Goal: Information Seeking & Learning: Learn about a topic

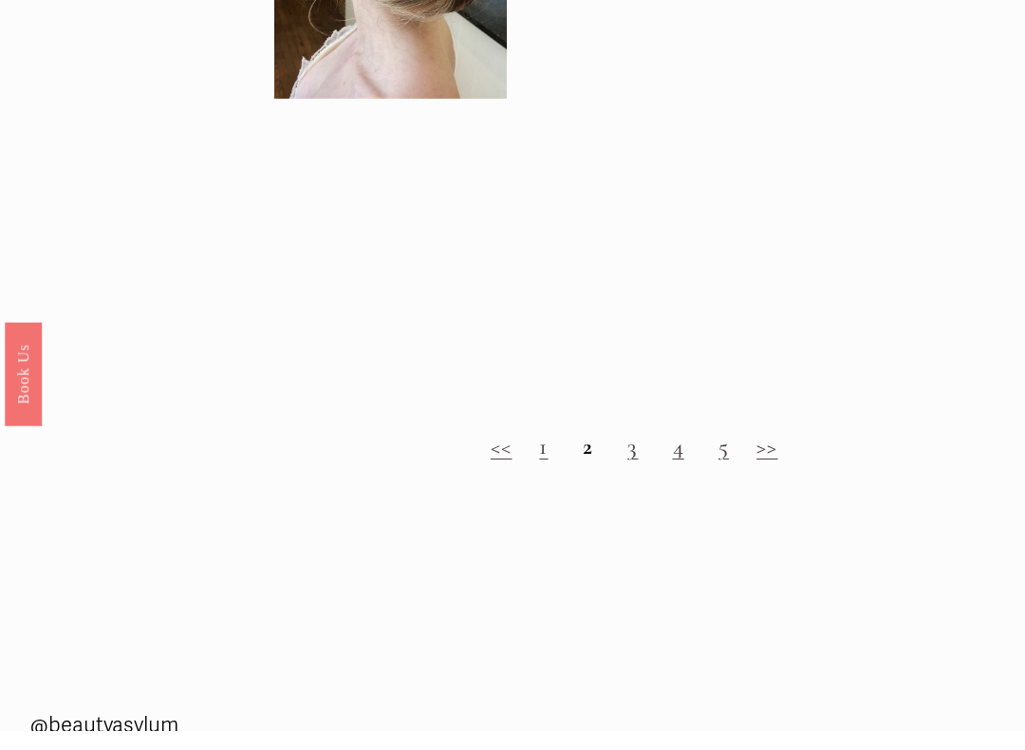
scroll to position [1417, 0]
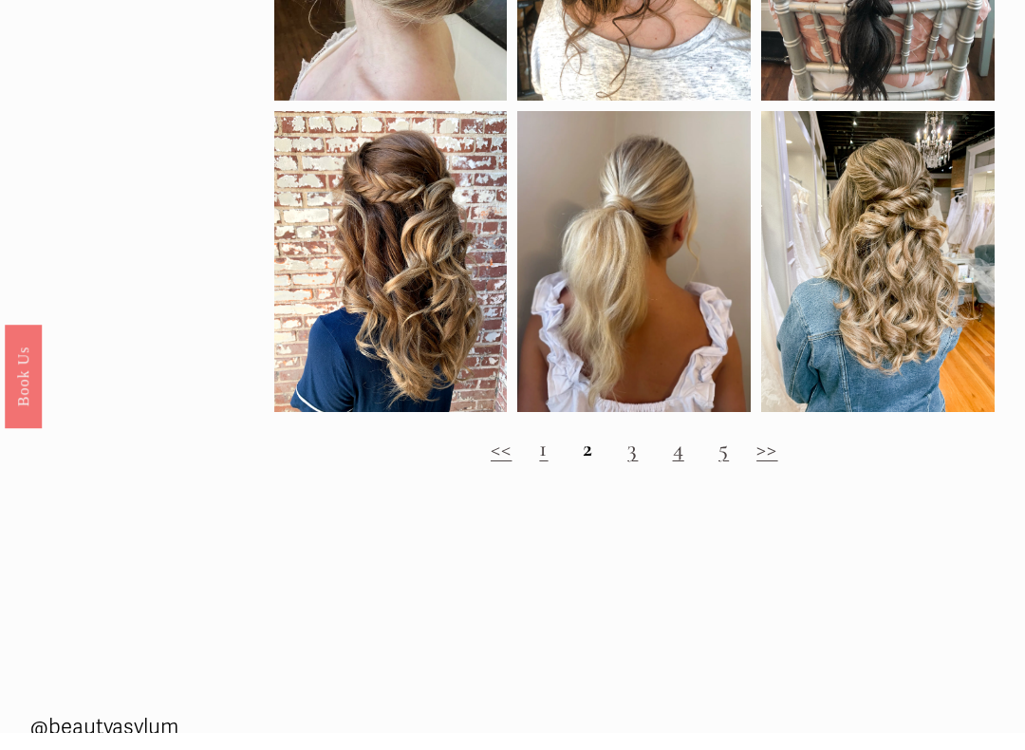
click at [528, 452] on h2 "<< 1 2 3 4 5 >>" at bounding box center [634, 466] width 720 height 28
click at [542, 458] on link "1" at bounding box center [543, 465] width 9 height 28
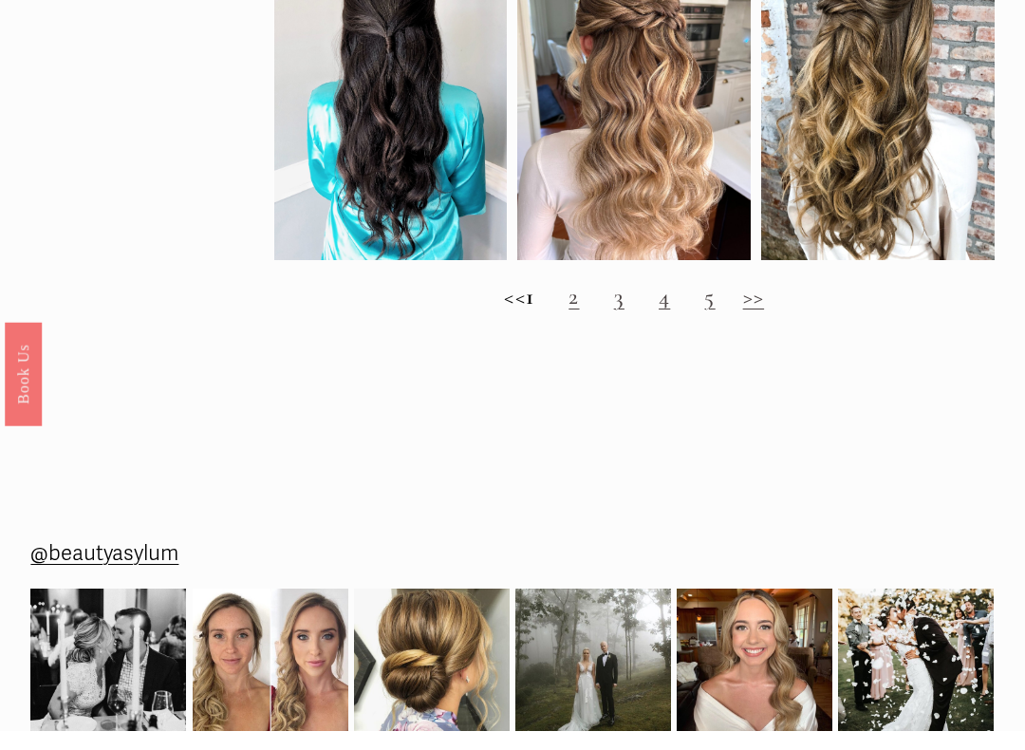
scroll to position [1566, 0]
click at [624, 301] on link "3" at bounding box center [619, 315] width 10 height 28
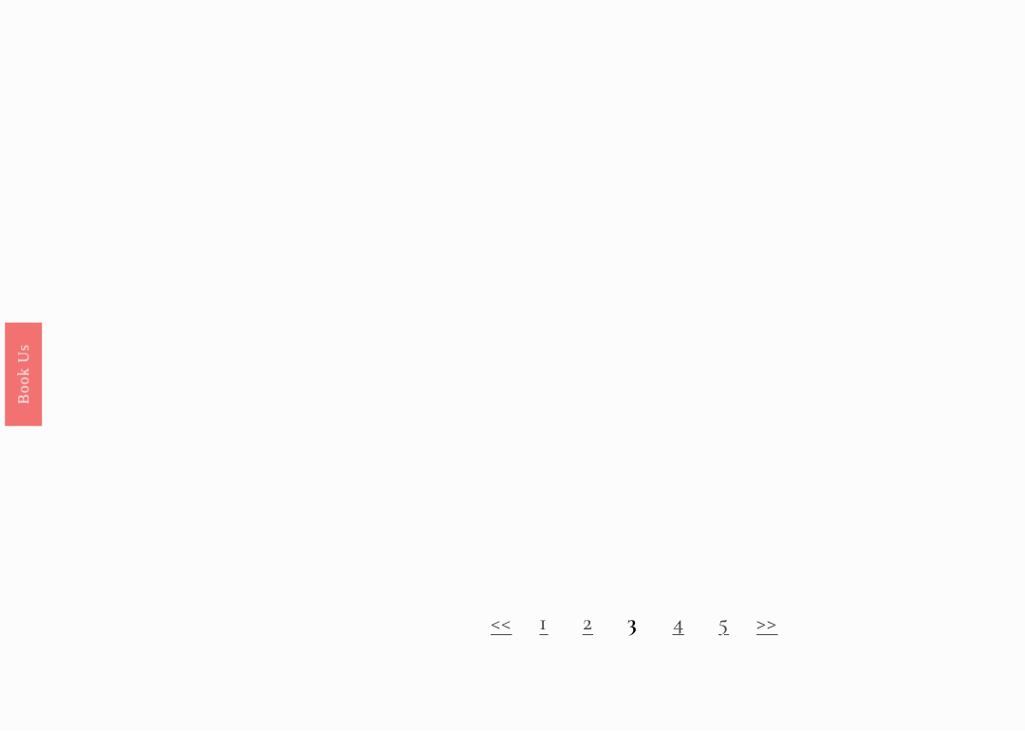
scroll to position [1179, 0]
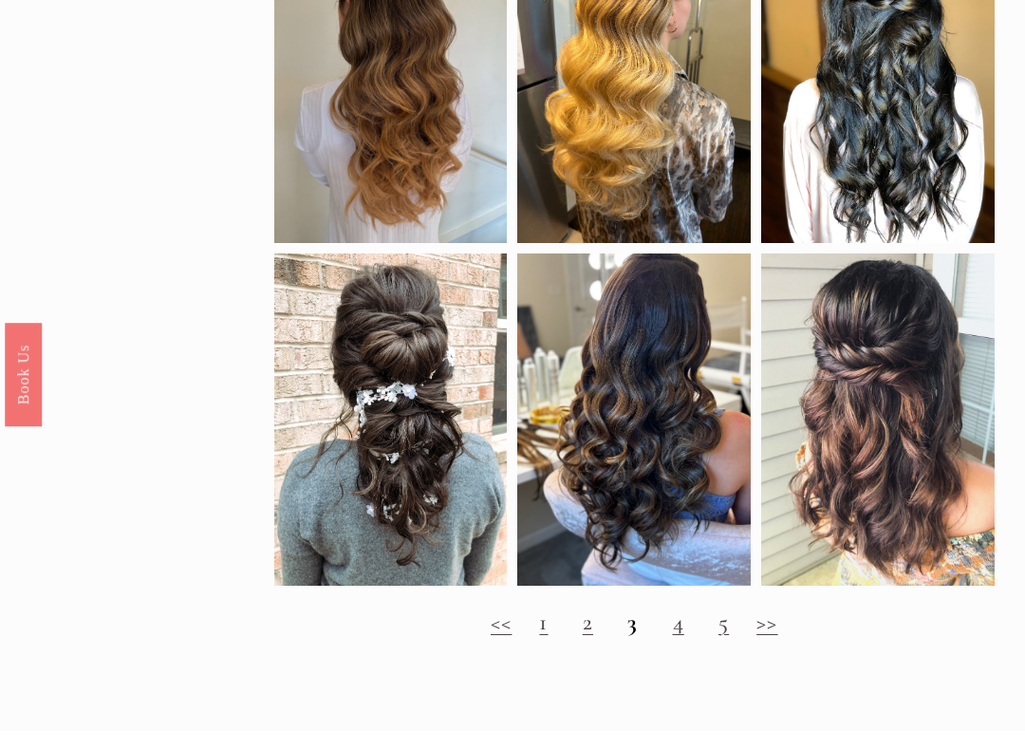
click at [679, 632] on link "4" at bounding box center [678, 640] width 11 height 28
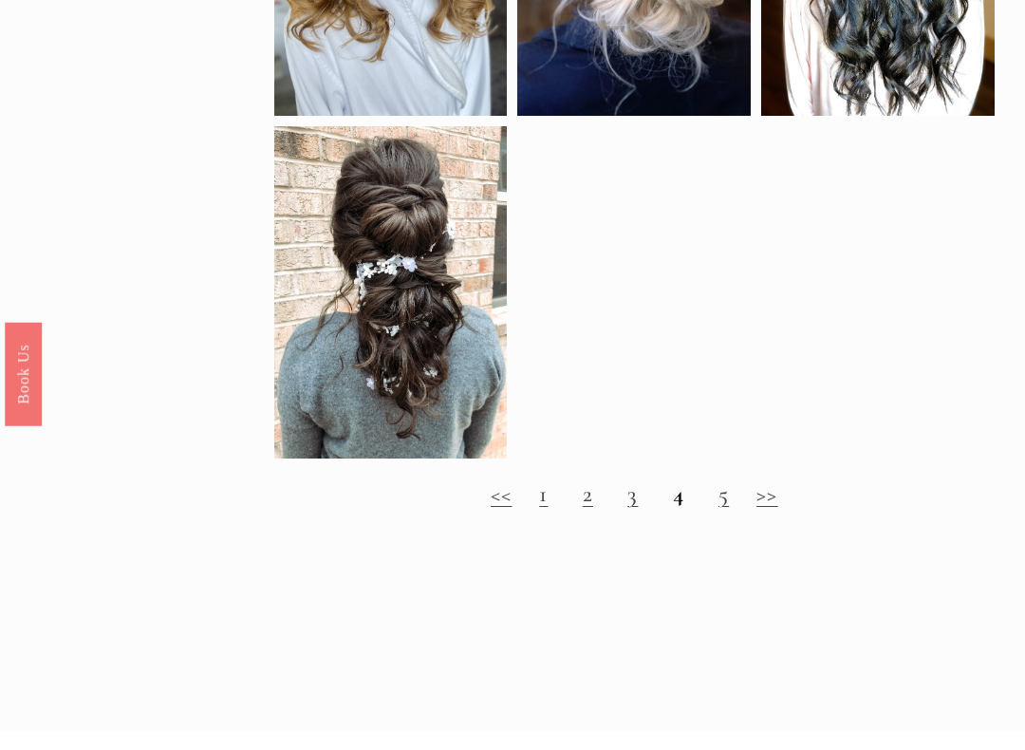
scroll to position [1338, 0]
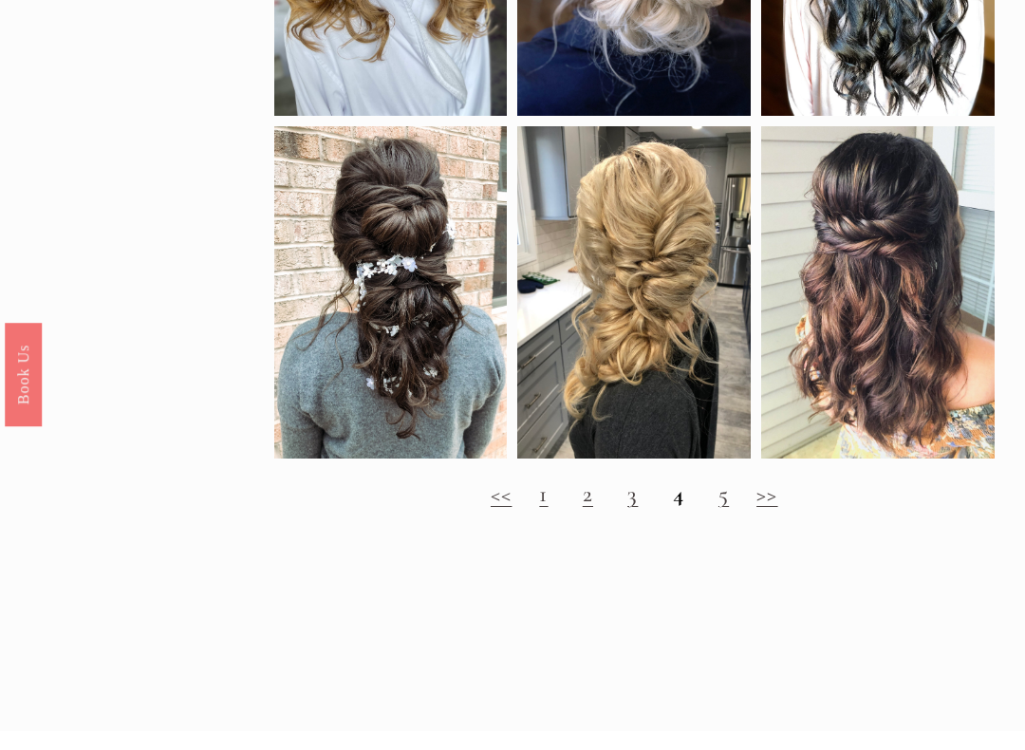
click at [751, 511] on h2 "<< 1 2 3 4 5 >>" at bounding box center [634, 513] width 720 height 28
click at [771, 498] on link ">>" at bounding box center [766, 512] width 21 height 28
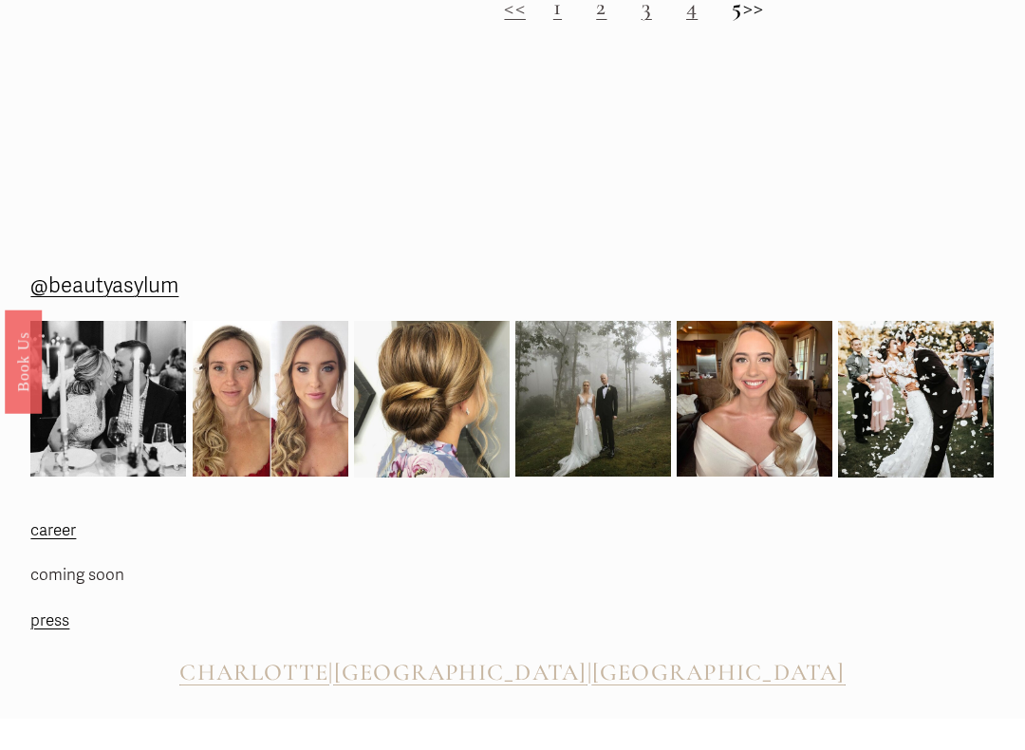
scroll to position [1800, 0]
